Goal: Find specific page/section: Find specific page/section

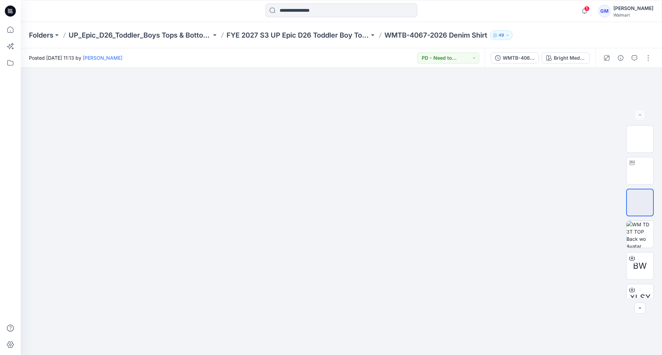
drag, startPoint x: 51, startPoint y: 82, endPoint x: 37, endPoint y: 56, distance: 30.4
click at [51, 82] on div at bounding box center [341, 211] width 641 height 287
drag, startPoint x: 11, startPoint y: 62, endPoint x: 14, endPoint y: 66, distance: 4.6
click at [11, 62] on icon at bounding box center [10, 62] width 15 height 15
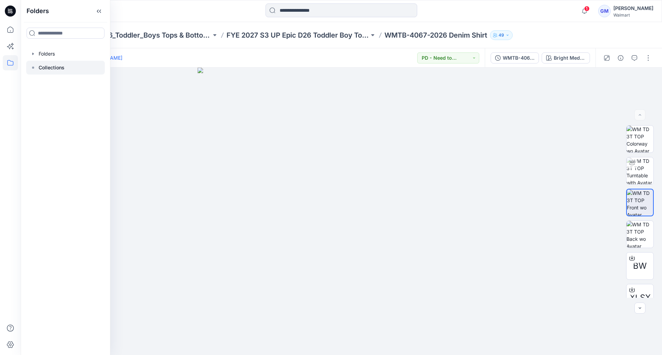
drag, startPoint x: 48, startPoint y: 53, endPoint x: 83, endPoint y: 72, distance: 39.9
click at [48, 53] on div at bounding box center [65, 54] width 79 height 14
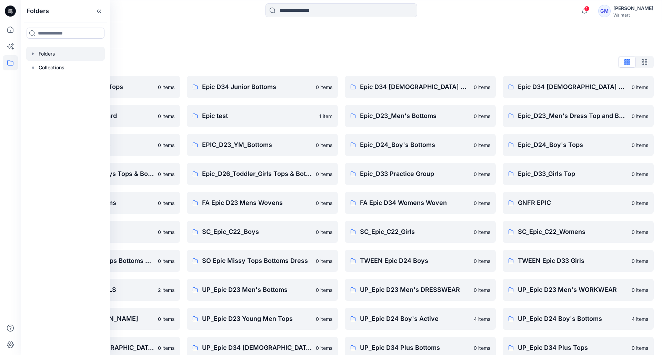
drag, startPoint x: 251, startPoint y: 58, endPoint x: 232, endPoint y: 73, distance: 24.0
click at [251, 58] on div "Folders List" at bounding box center [341, 62] width 625 height 11
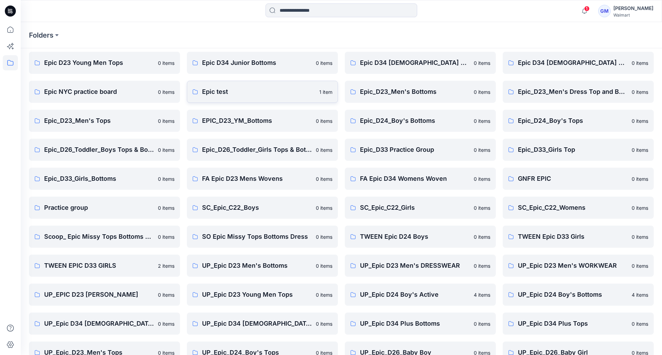
scroll to position [99, 0]
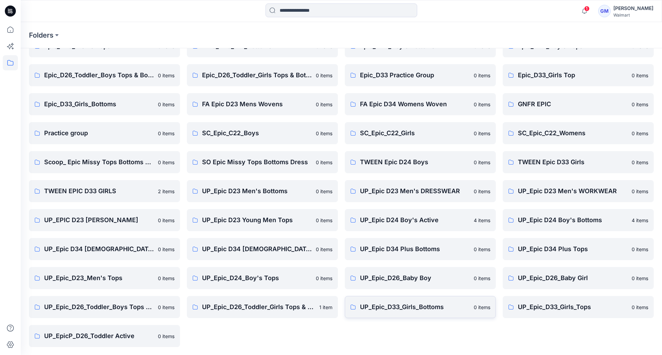
click at [386, 306] on p "UP_Epic_D33_Girls_Bottoms" at bounding box center [415, 307] width 110 height 10
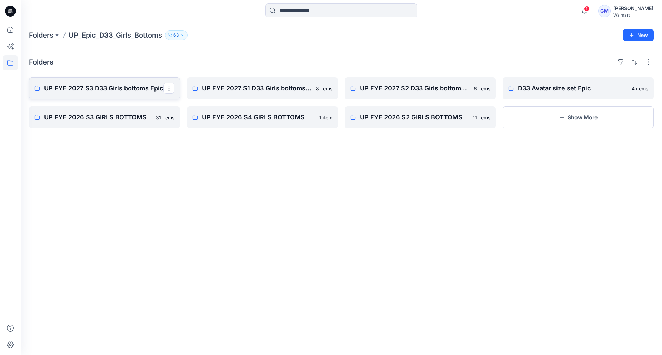
click at [118, 85] on p "UP FYE 2027 S3 D33 Girls bottoms Epic" at bounding box center [103, 88] width 119 height 10
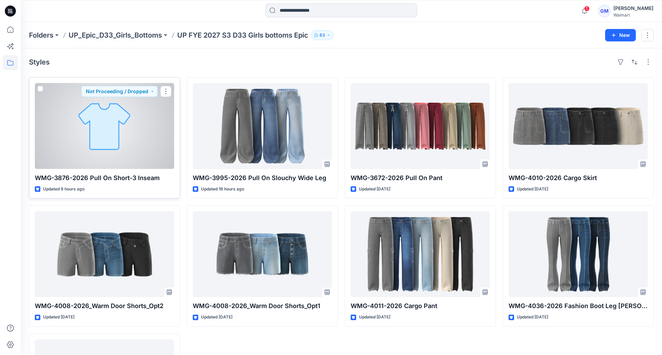
click at [125, 125] on div at bounding box center [104, 126] width 139 height 86
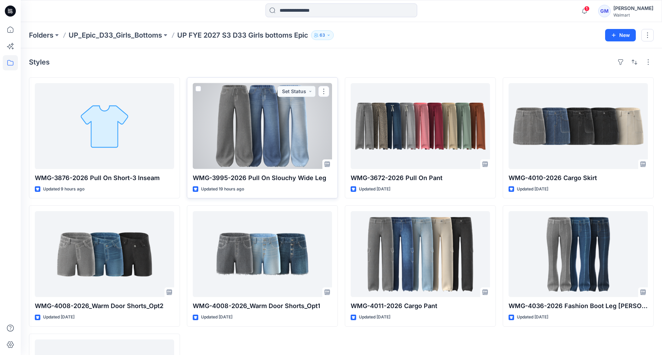
click at [248, 121] on div at bounding box center [262, 126] width 139 height 86
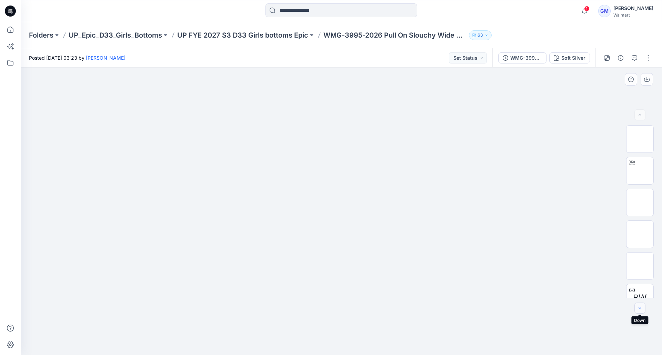
click at [638, 307] on icon "button" at bounding box center [640, 308] width 6 height 6
click at [575, 59] on div "Soft Silver" at bounding box center [573, 58] width 24 height 8
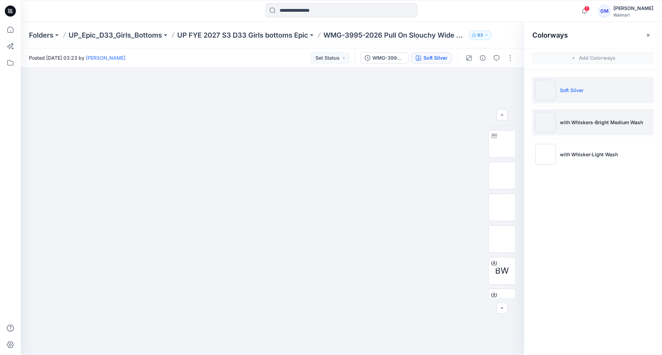
click at [578, 123] on p "with Whiskers-Bright Medium Wash" at bounding box center [601, 122] width 83 height 7
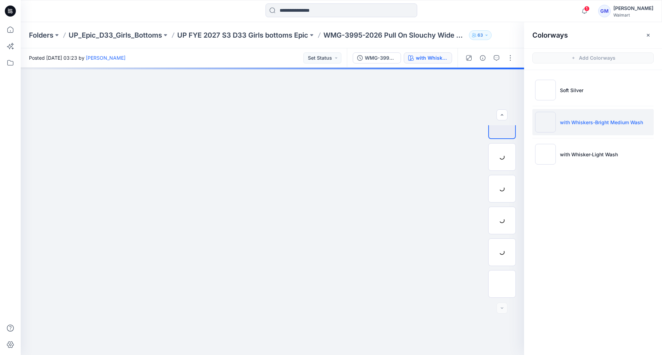
scroll to position [14, 0]
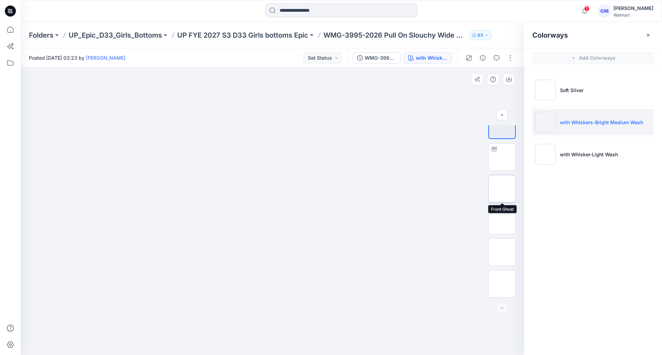
click at [502, 189] on img at bounding box center [502, 189] width 0 height 0
click at [502, 139] on img at bounding box center [502, 139] width 0 height 0
click at [502, 234] on img at bounding box center [502, 234] width 0 height 0
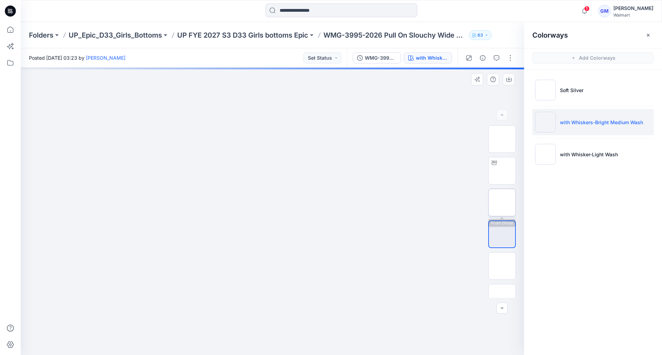
click at [502, 202] on img at bounding box center [502, 202] width 0 height 0
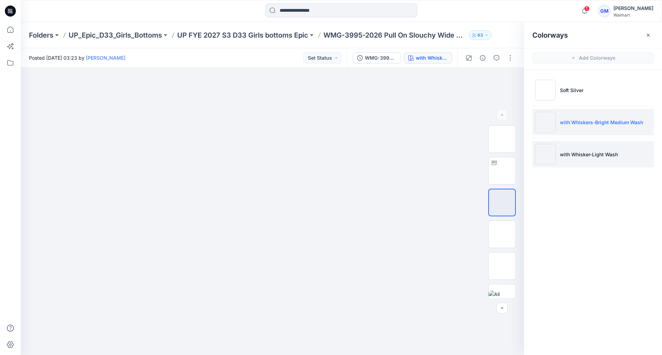
click at [553, 153] on img at bounding box center [545, 154] width 21 height 21
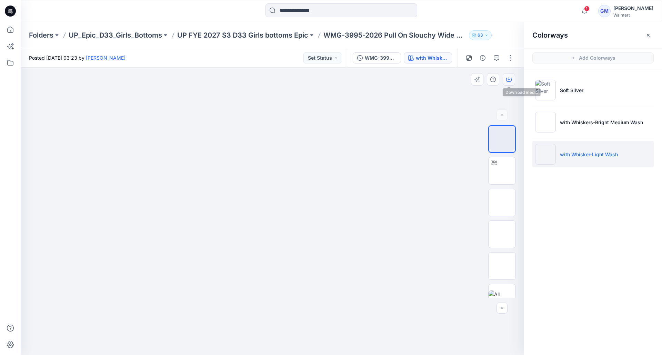
click at [508, 82] on button "button" at bounding box center [509, 79] width 12 height 12
click at [473, 133] on div at bounding box center [272, 211] width 503 height 287
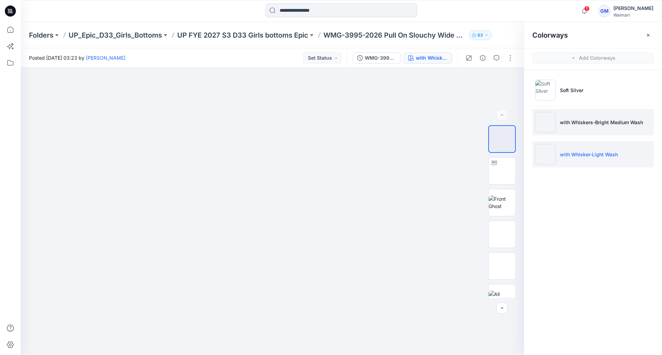
click at [546, 122] on img at bounding box center [545, 122] width 21 height 21
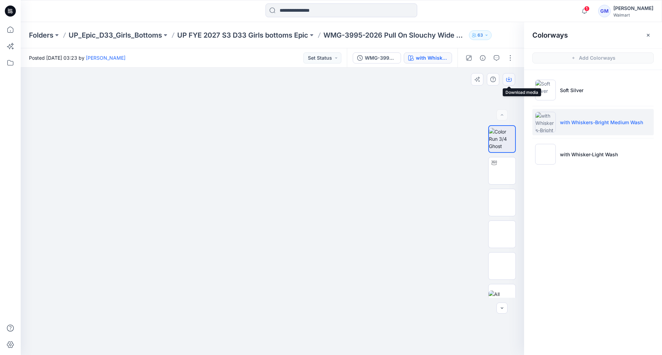
click at [509, 81] on icon "button" at bounding box center [509, 80] width 6 height 6
